Goal: Transaction & Acquisition: Subscribe to service/newsletter

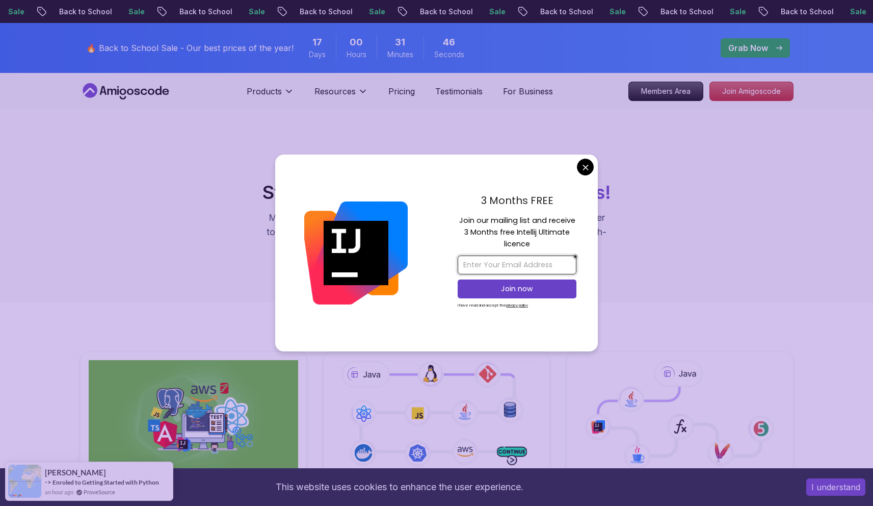
click at [492, 264] on input "email" at bounding box center [517, 264] width 119 height 19
click at [531, 258] on input "email" at bounding box center [517, 264] width 119 height 19
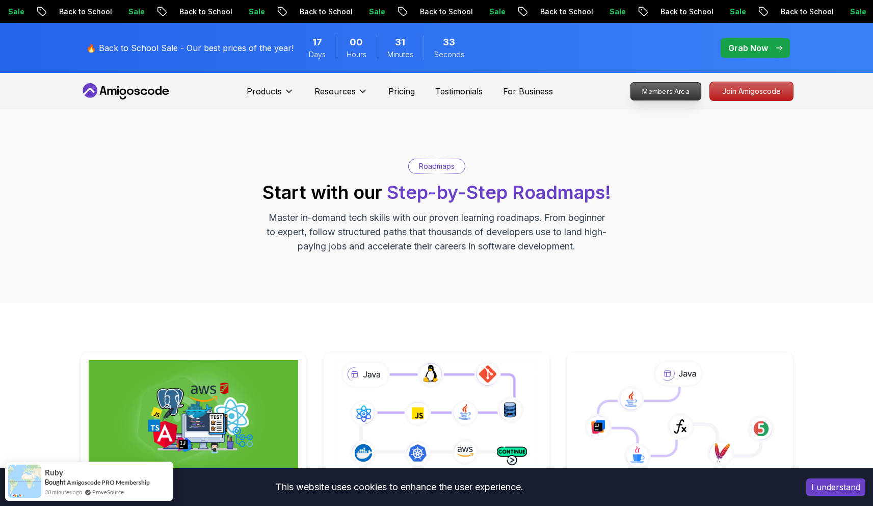
click at [673, 92] on p "Members Area" at bounding box center [666, 91] width 70 height 17
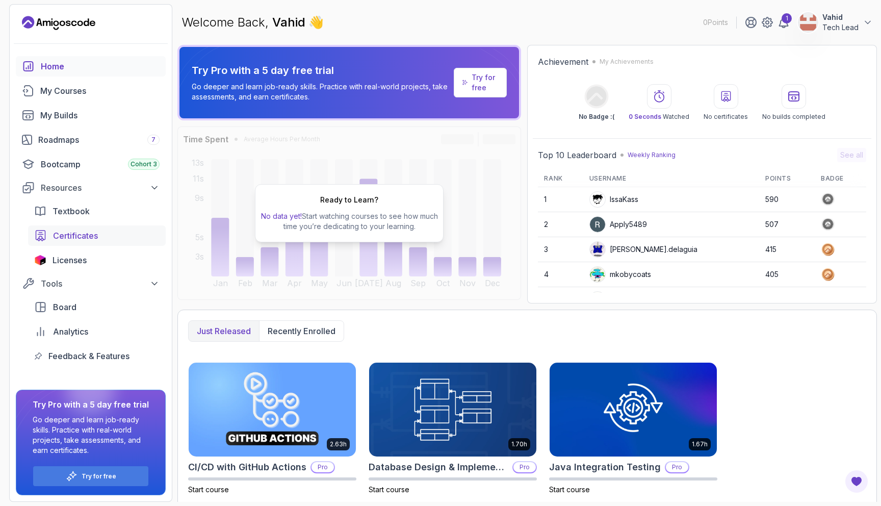
click at [68, 235] on span "Certificates" at bounding box center [75, 235] width 45 height 12
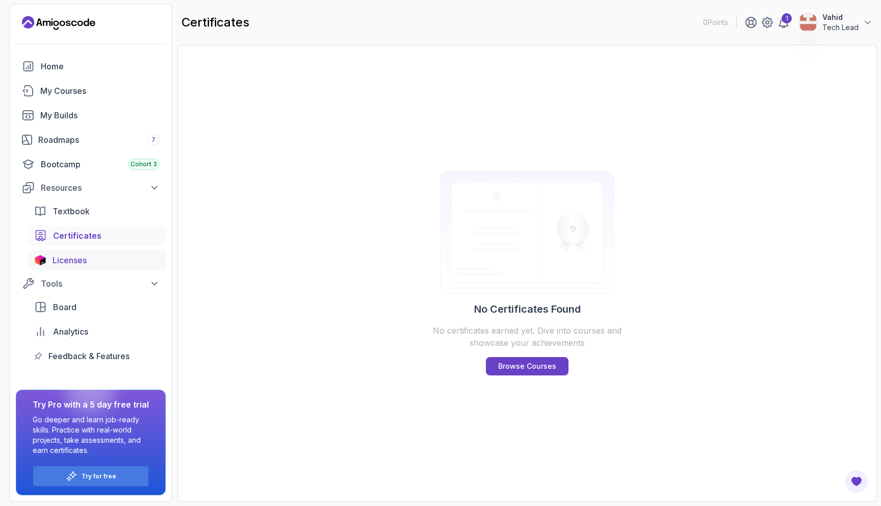
click at [80, 265] on span "Licenses" at bounding box center [70, 260] width 34 height 12
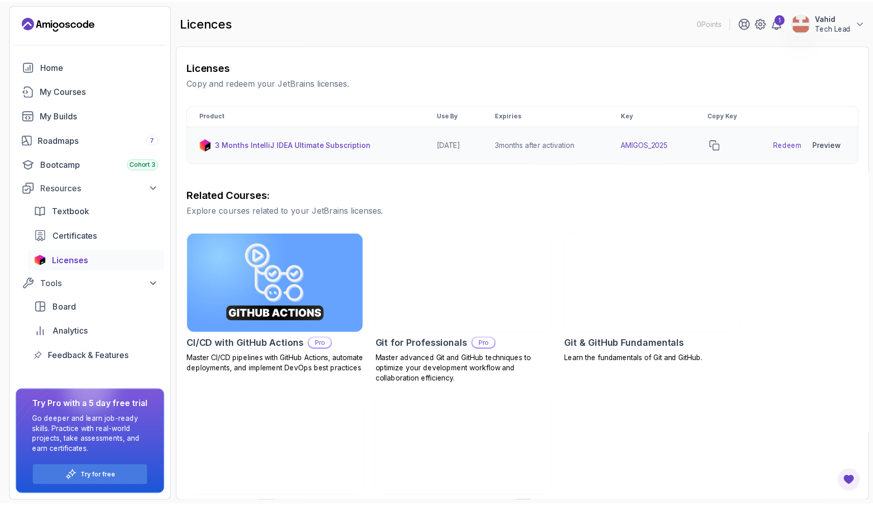
scroll to position [181, 0]
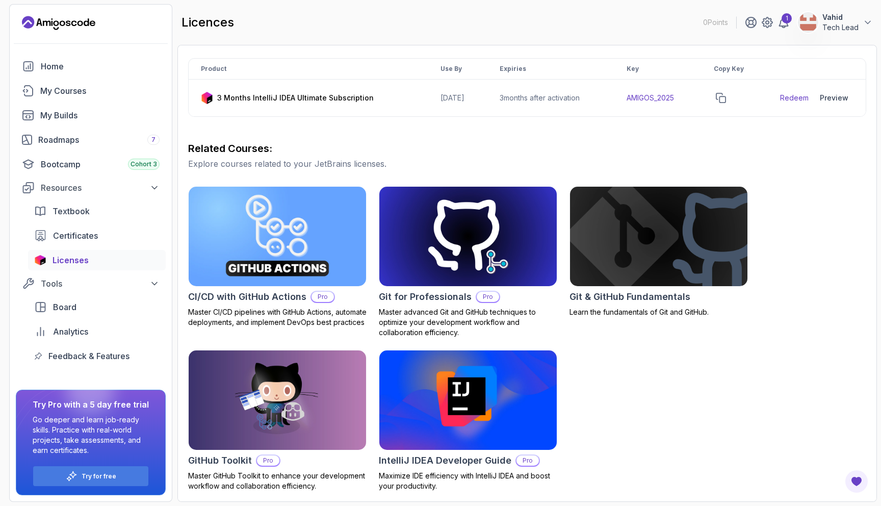
click at [317, 267] on img at bounding box center [277, 236] width 186 height 105
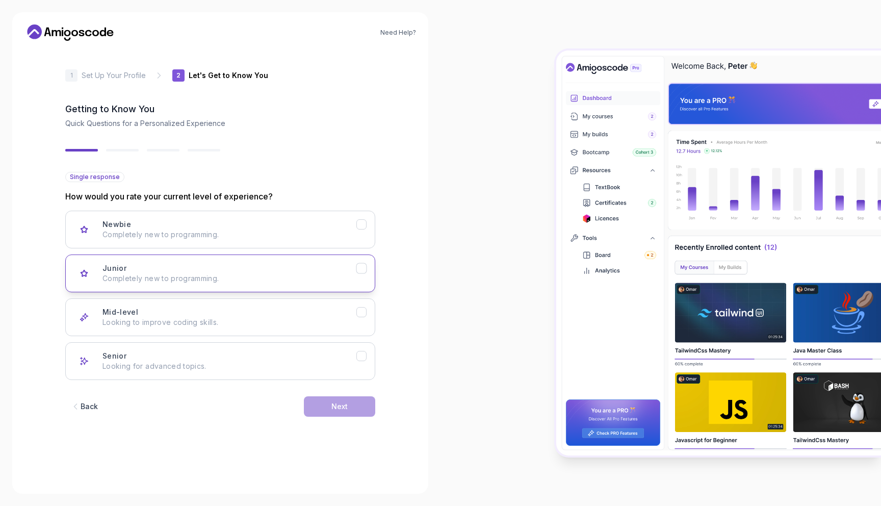
click at [265, 265] on div "Junior Completely new to programming." at bounding box center [229, 273] width 254 height 20
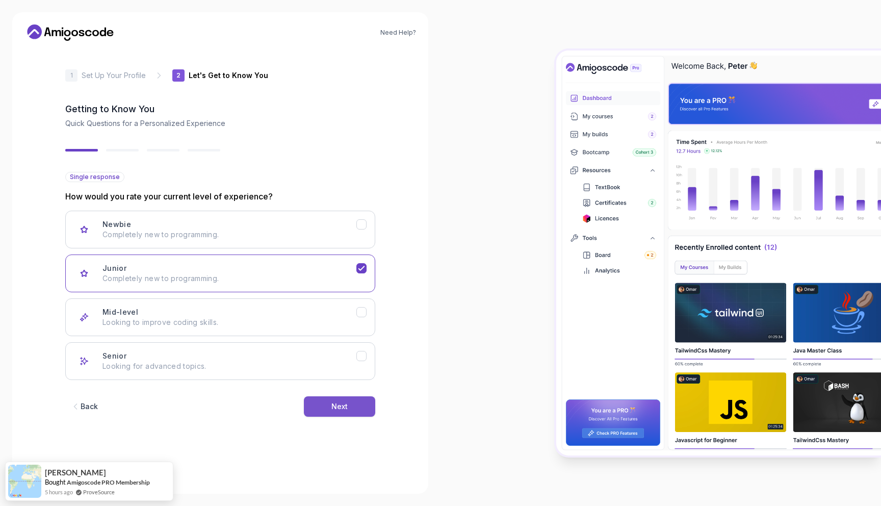
click at [335, 407] on div "Next" at bounding box center [339, 406] width 16 height 10
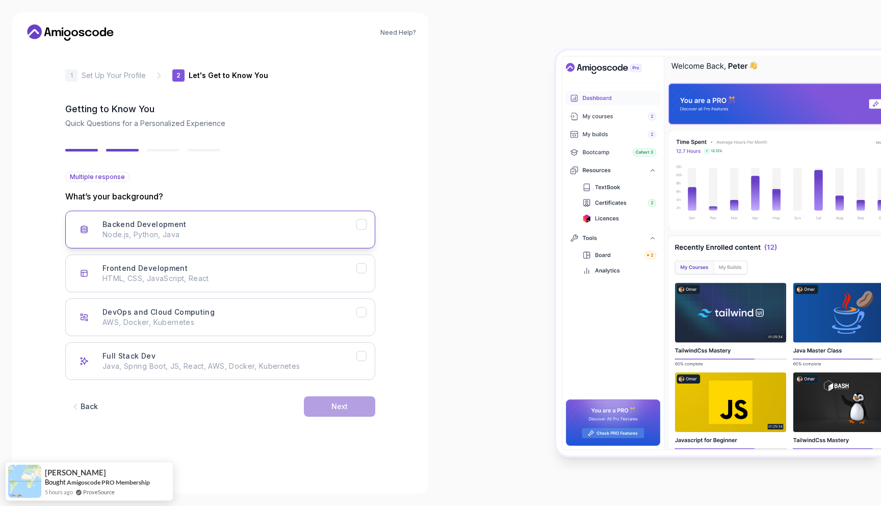
click at [196, 236] on p "Node.js, Python, Java" at bounding box center [229, 234] width 254 height 10
click at [269, 309] on div "DevOps and Cloud Computing AWS, Docker, Kubernetes" at bounding box center [229, 317] width 254 height 20
click at [348, 227] on div "Backend Development Node.js, Python, Java" at bounding box center [229, 229] width 254 height 20
click at [356, 400] on button "Next" at bounding box center [339, 406] width 71 height 20
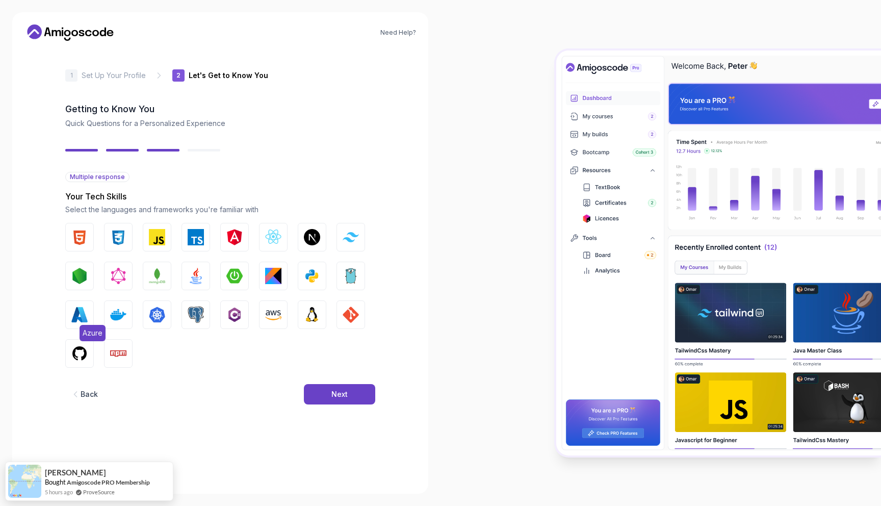
click at [87, 322] on img "button" at bounding box center [79, 314] width 16 height 16
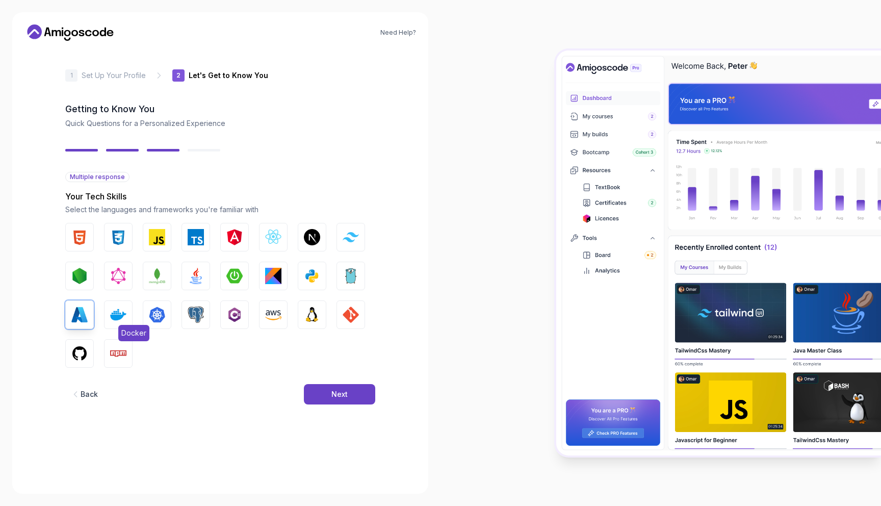
click at [121, 321] on img "button" at bounding box center [118, 314] width 16 height 16
click at [160, 320] on img "button" at bounding box center [157, 314] width 16 height 16
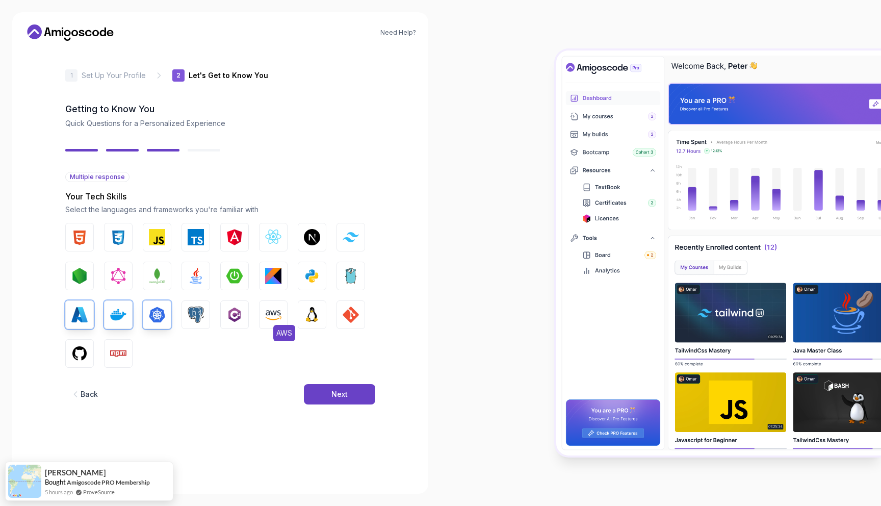
click at [279, 319] on img "button" at bounding box center [273, 314] width 16 height 16
click at [352, 320] on img "button" at bounding box center [351, 314] width 16 height 16
click at [78, 348] on img "button" at bounding box center [79, 353] width 16 height 16
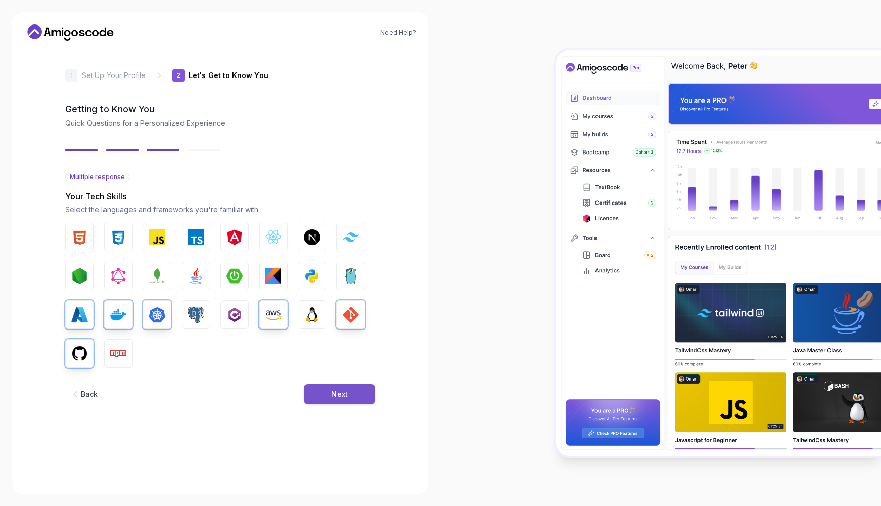
click at [321, 398] on button "Next" at bounding box center [339, 394] width 71 height 20
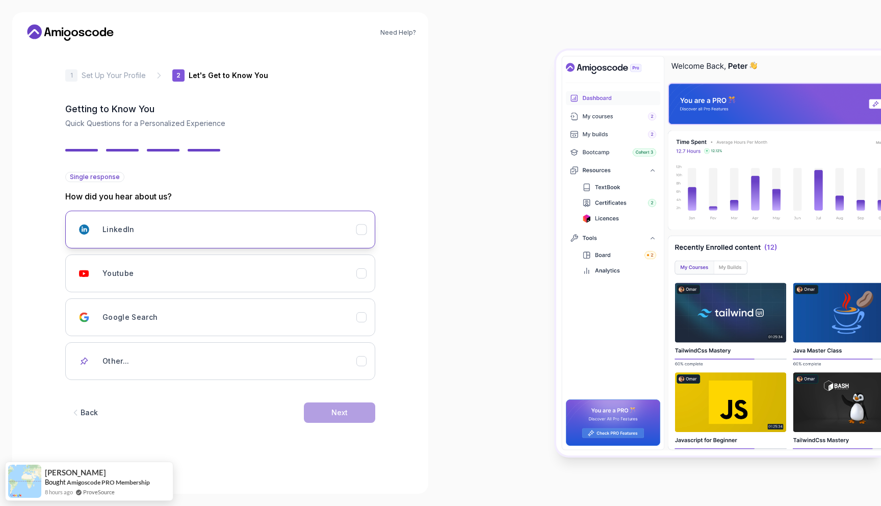
click at [132, 234] on h3 "LinkedIn" at bounding box center [118, 229] width 32 height 10
click at [352, 223] on div "LinkedIn" at bounding box center [229, 229] width 254 height 20
click at [364, 269] on icon "Youtube" at bounding box center [362, 274] width 10 height 10
click at [336, 407] on div "Next" at bounding box center [339, 412] width 16 height 10
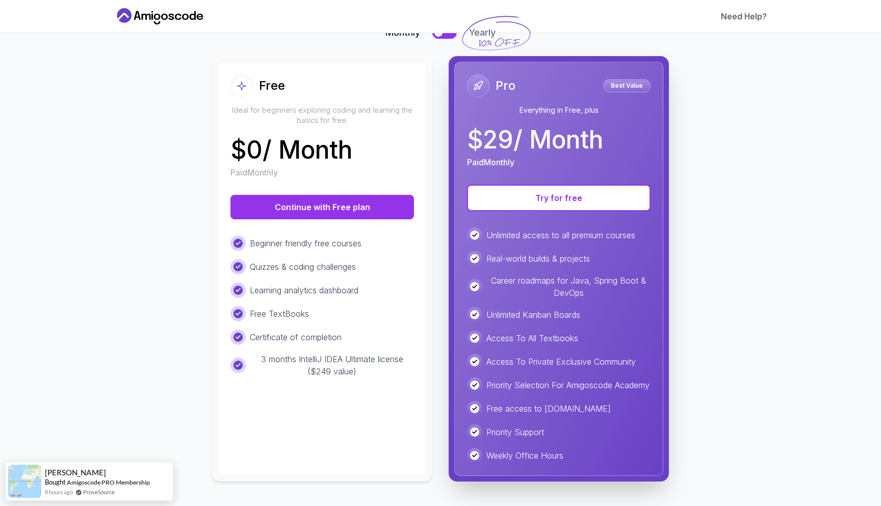
scroll to position [96, 0]
click at [391, 238] on div "Beginner friendly free courses" at bounding box center [322, 243] width 184 height 15
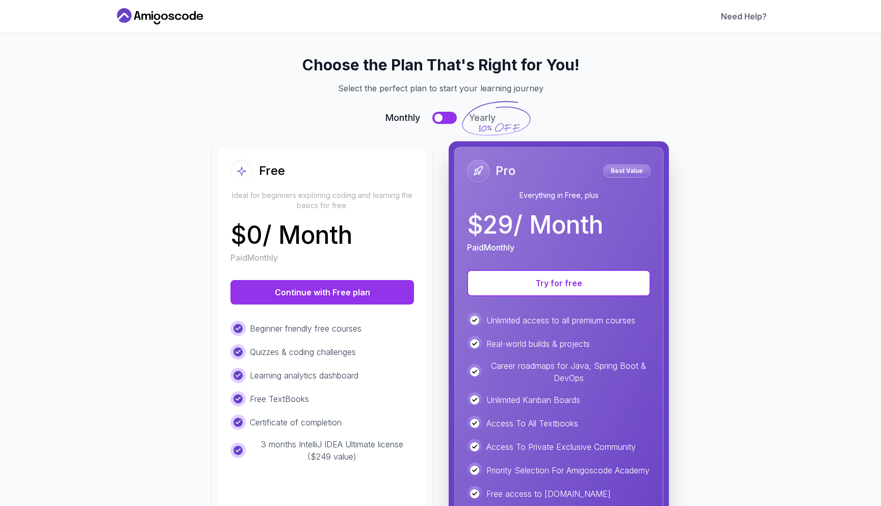
scroll to position [0, 0]
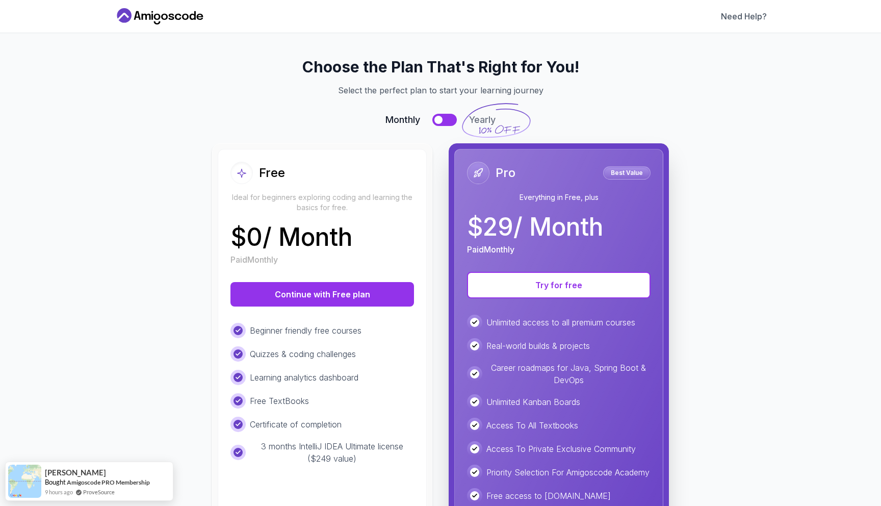
click at [438, 116] on button at bounding box center [444, 120] width 24 height 12
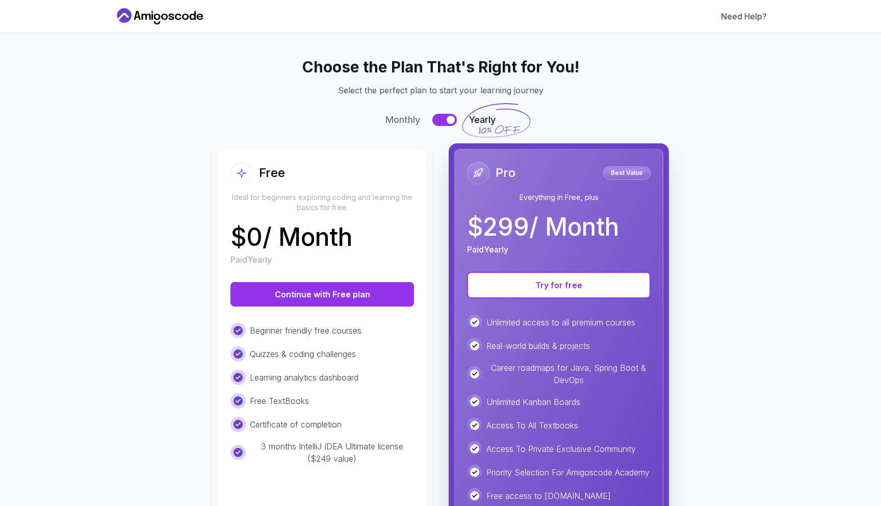
click at [447, 119] on div at bounding box center [451, 120] width 8 height 8
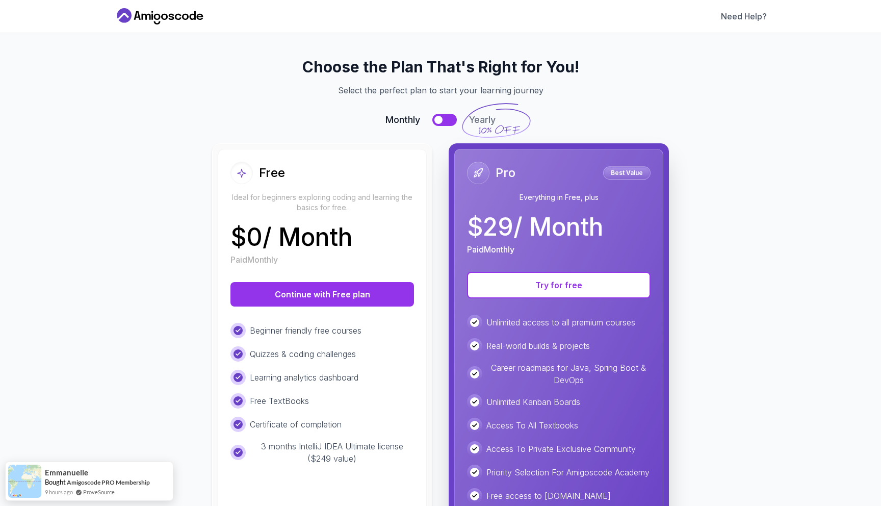
click at [443, 119] on button at bounding box center [444, 120] width 24 height 12
click at [447, 119] on div at bounding box center [451, 120] width 8 height 8
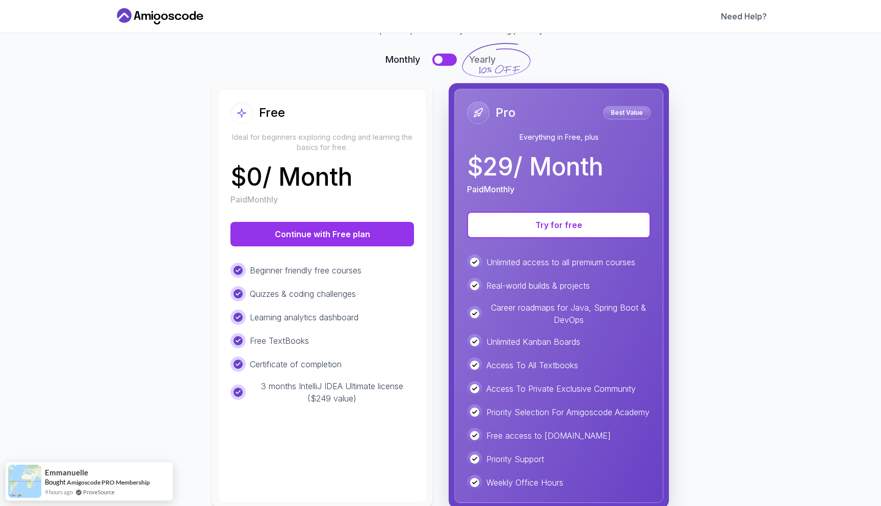
scroll to position [96, 0]
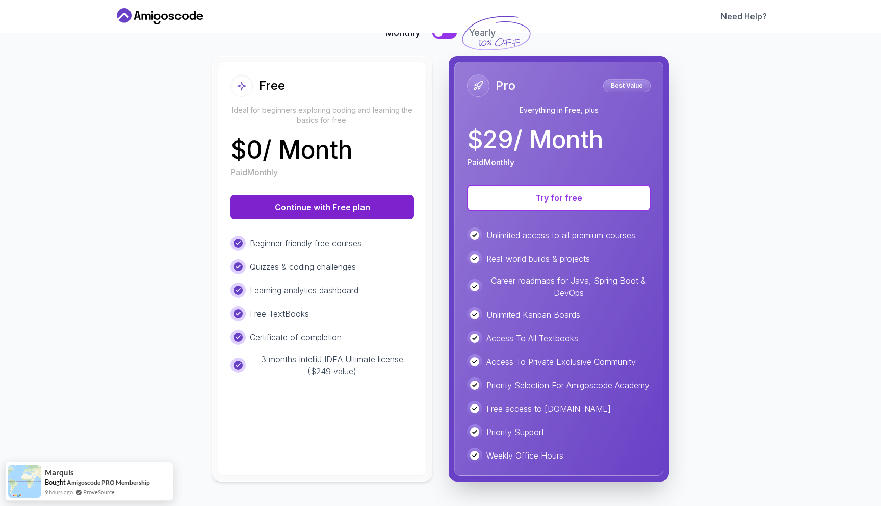
click at [385, 195] on button "Continue with Free plan" at bounding box center [322, 207] width 184 height 24
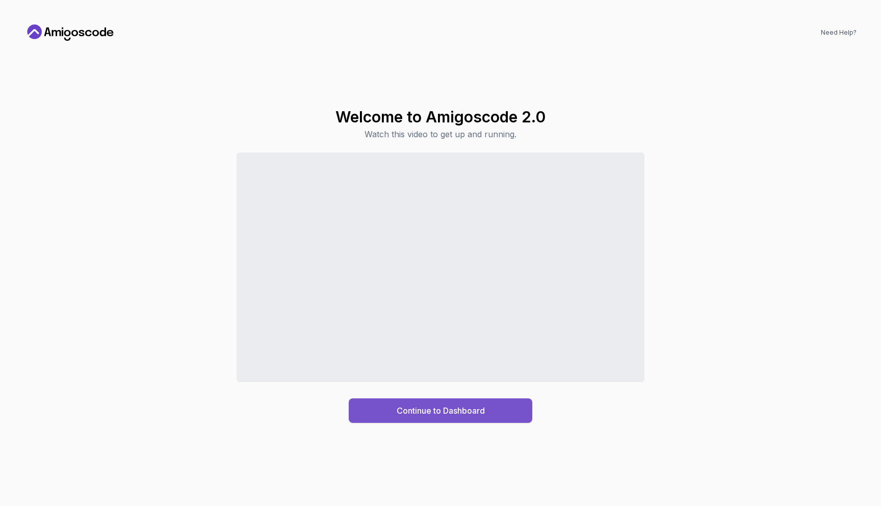
click at [412, 414] on div "Continue to Dashboard" at bounding box center [441, 410] width 88 height 12
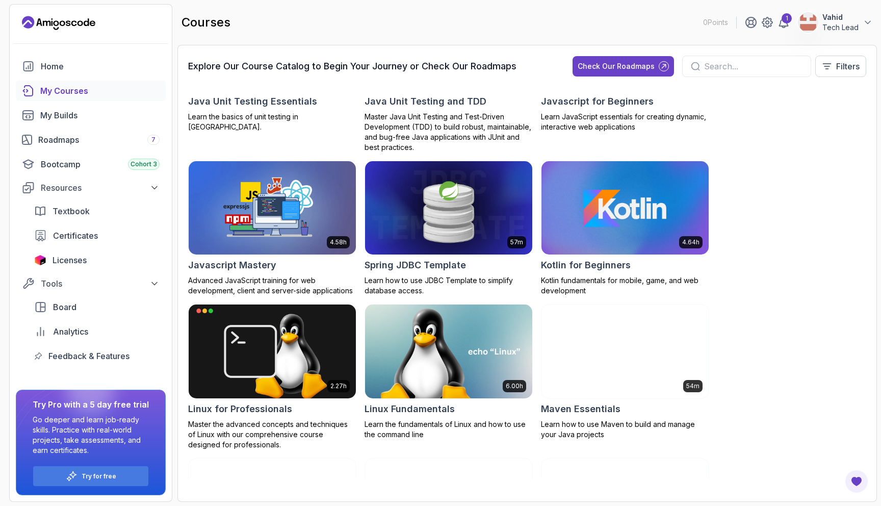
scroll to position [1380, 0]
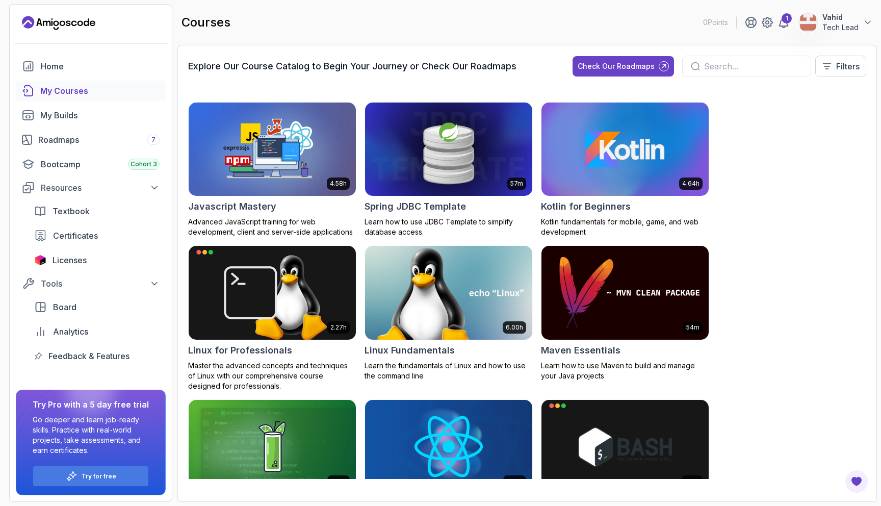
click at [421, 348] on h2 "Linux Fundamentals" at bounding box center [410, 350] width 90 height 14
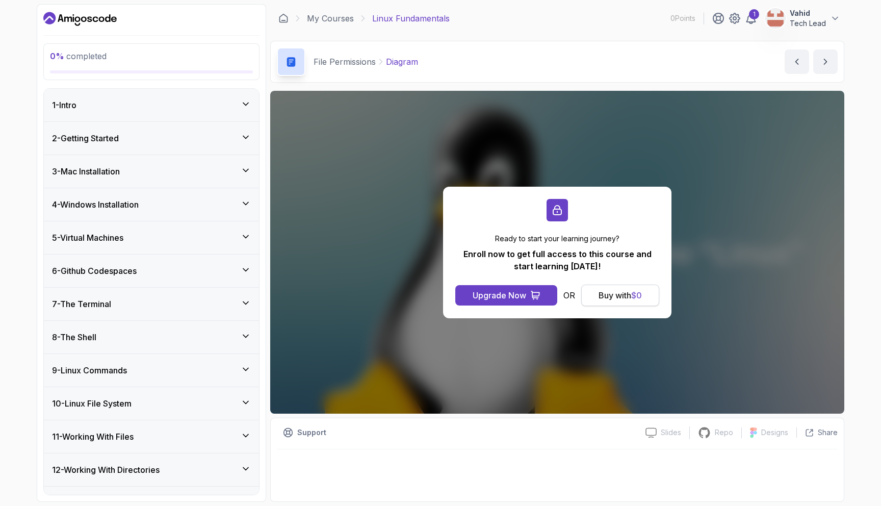
click at [605, 298] on div "Buy with $ 0" at bounding box center [620, 295] width 43 height 12
click at [622, 297] on div "Buy with $ 0" at bounding box center [620, 295] width 43 height 12
click at [307, 276] on div "Ready to start your learning journey? Enroll now to get full access to this cou…" at bounding box center [557, 252] width 574 height 323
click at [46, 240] on div "5 - Virtual Machines" at bounding box center [151, 237] width 215 height 33
click at [508, 299] on div "Upgrade Now" at bounding box center [500, 295] width 54 height 12
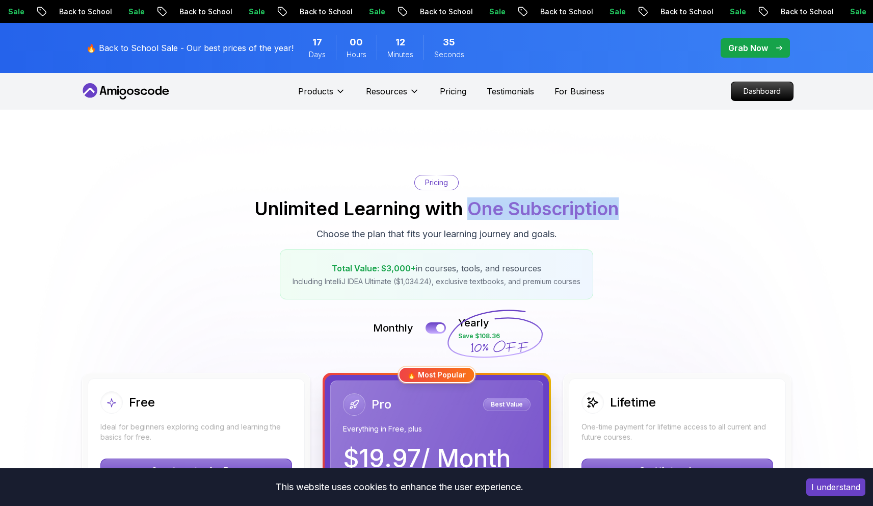
drag, startPoint x: 468, startPoint y: 210, endPoint x: 647, endPoint y: 204, distance: 179.1
click at [647, 204] on div "Pricing Unlimited Learning with One Subscription Choose the plan that fits your…" at bounding box center [437, 237] width 714 height 124
